Goal: Task Accomplishment & Management: Manage account settings

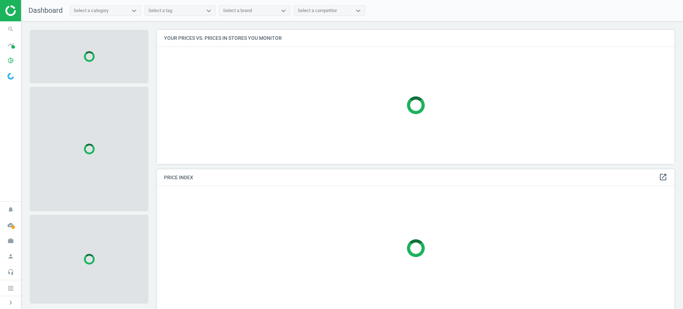
scroll to position [4, 4]
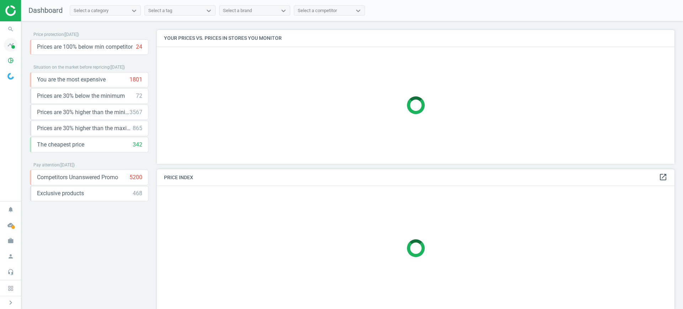
click at [6, 47] on icon "timeline" at bounding box center [11, 45] width 14 height 14
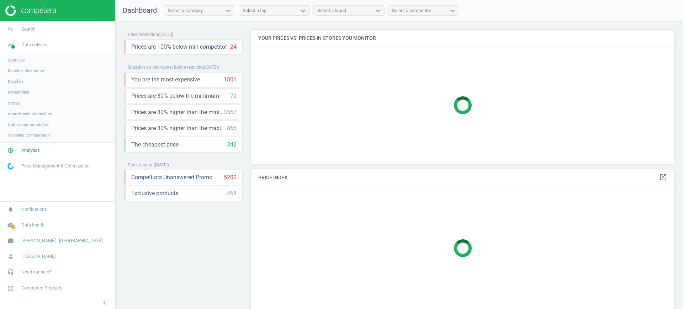
scroll to position [148, 430]
click at [17, 98] on link "Stores" at bounding box center [57, 103] width 115 height 11
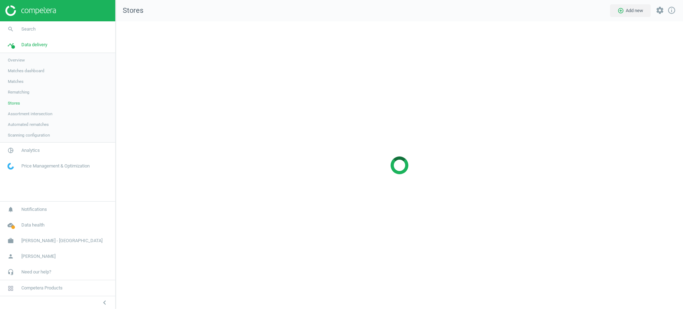
scroll to position [302, 581]
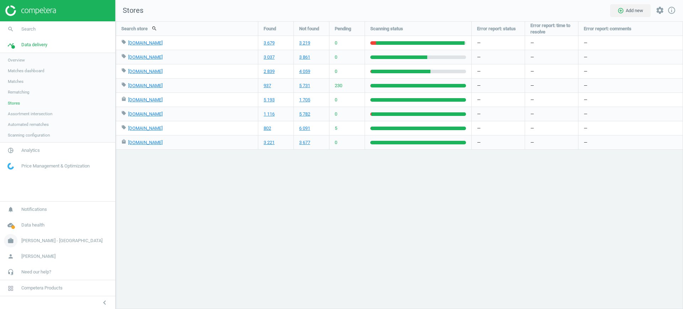
click at [44, 241] on span "[PERSON_NAME] - [GEOGRAPHIC_DATA]" at bounding box center [61, 241] width 81 height 6
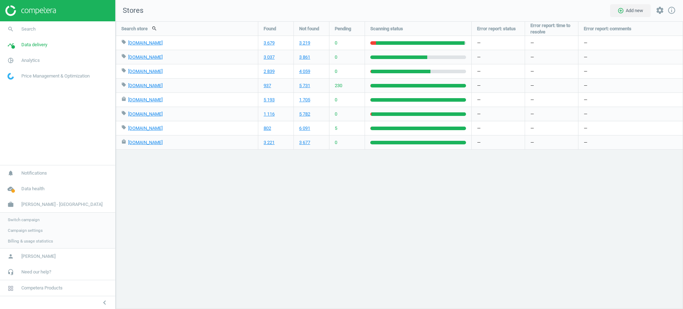
click at [34, 229] on span "Campaign settings" at bounding box center [25, 231] width 35 height 6
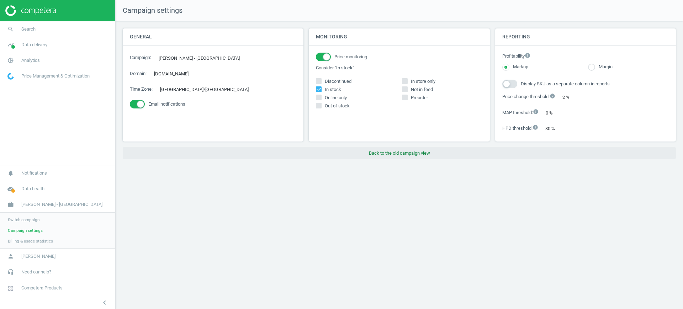
click at [417, 154] on button "Back to the old campaign view" at bounding box center [399, 153] width 553 height 13
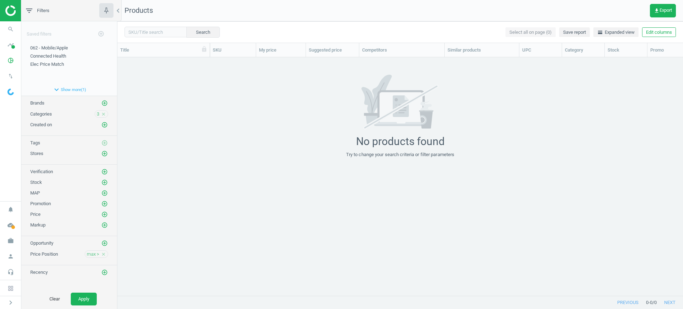
scroll to position [225, 559]
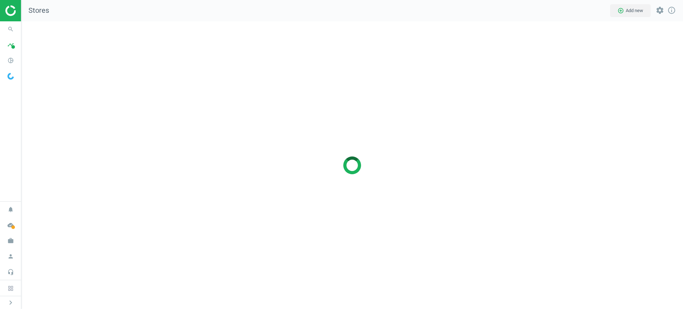
scroll to position [302, 675]
